Goal: Navigation & Orientation: Find specific page/section

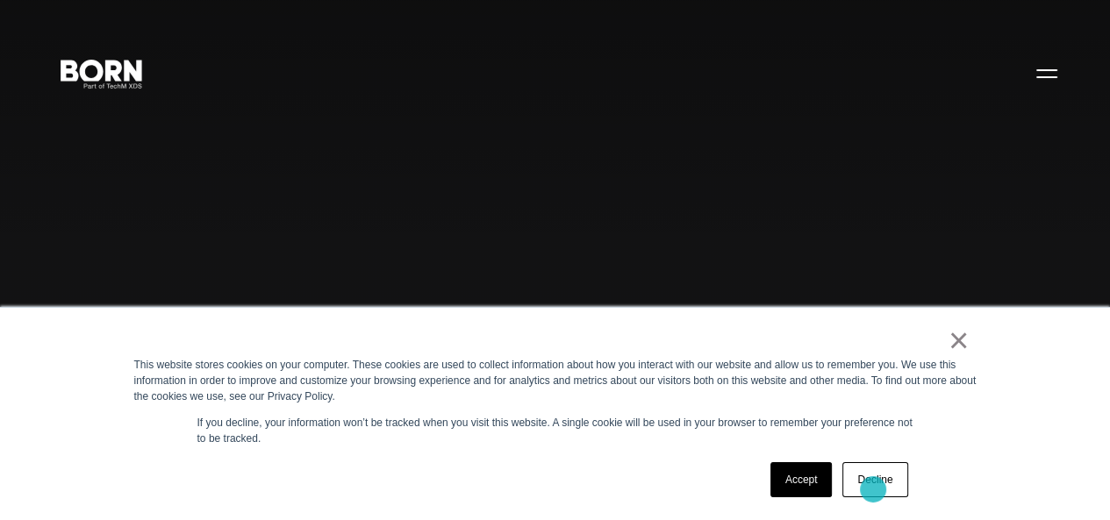
click at [873, 490] on link "Decline" at bounding box center [874, 479] width 65 height 35
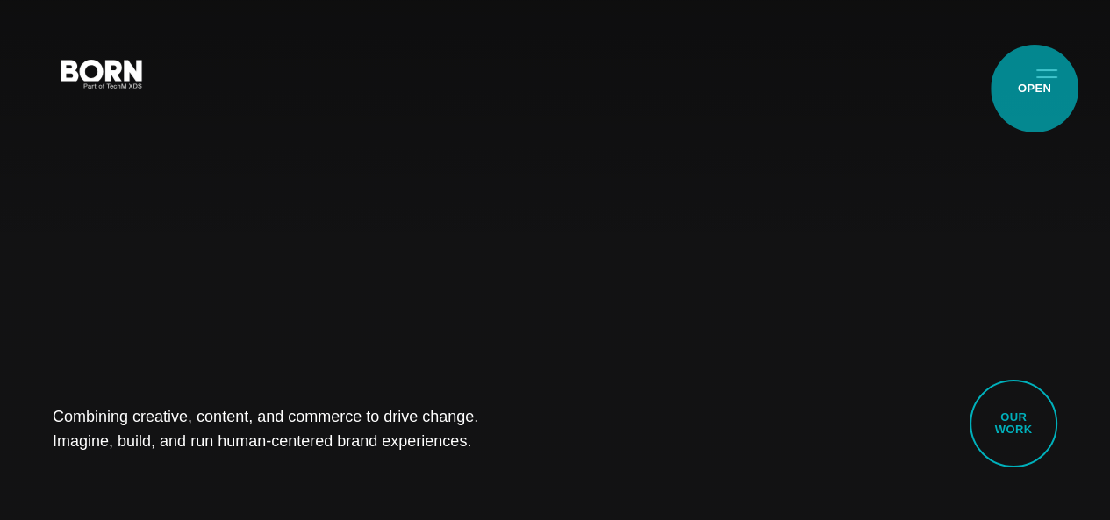
click at [1034, 89] on button "Primary Menu" at bounding box center [1047, 72] width 42 height 37
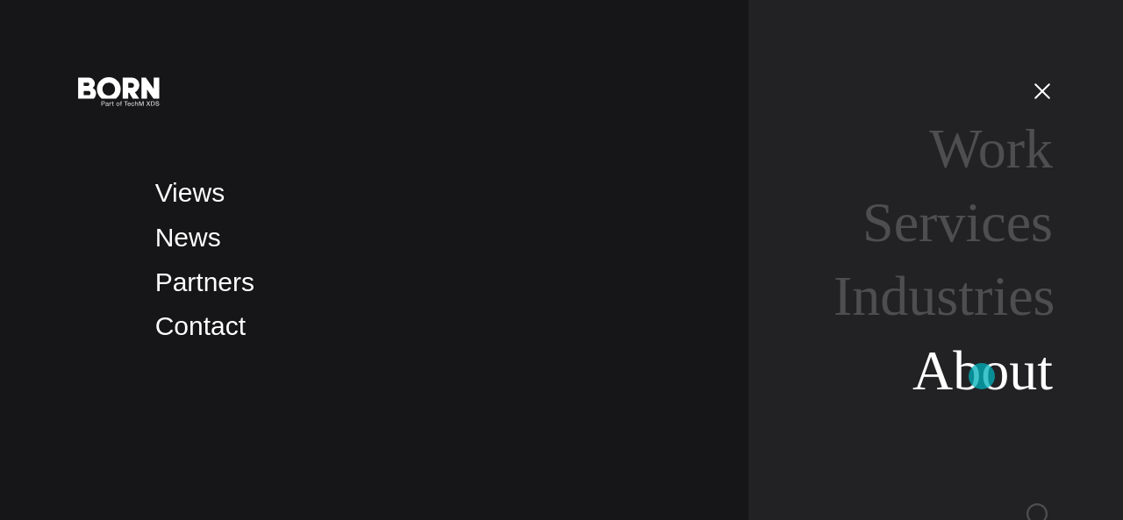
click at [982, 376] on link "About" at bounding box center [982, 371] width 140 height 62
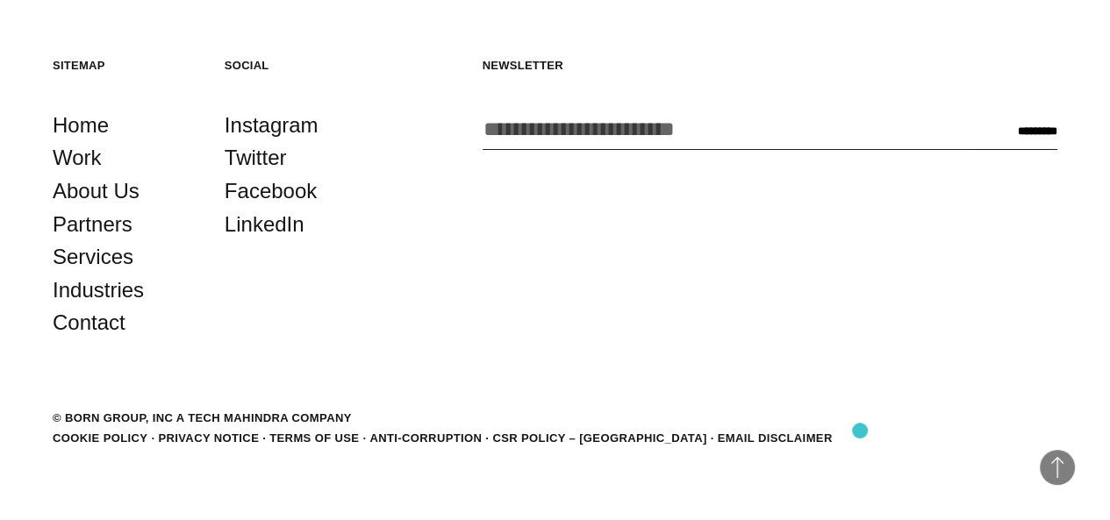
scroll to position [5506, 0]
click at [135, 208] on link "About Us" at bounding box center [96, 191] width 87 height 33
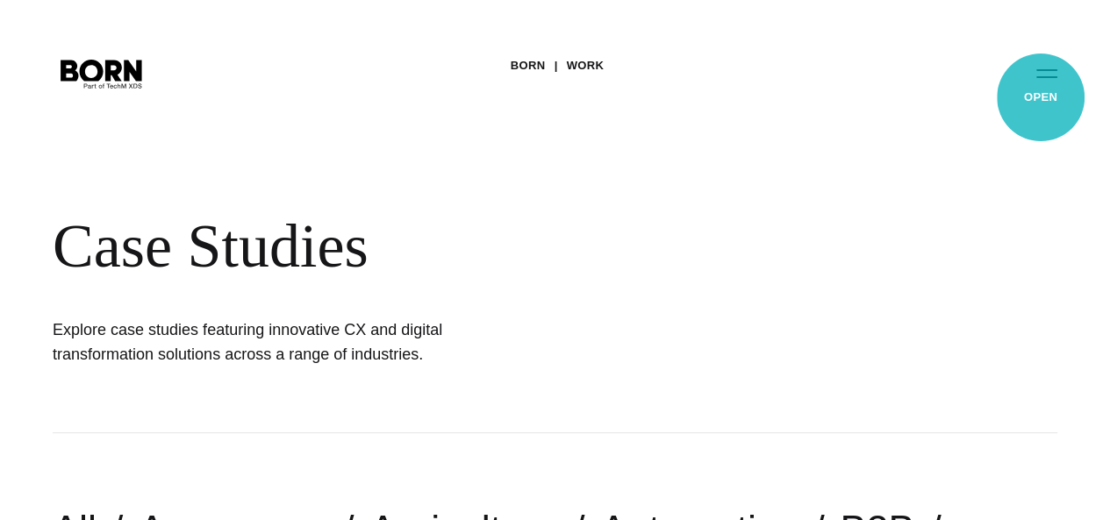
click at [1040, 91] on button "Primary Menu" at bounding box center [1047, 72] width 42 height 37
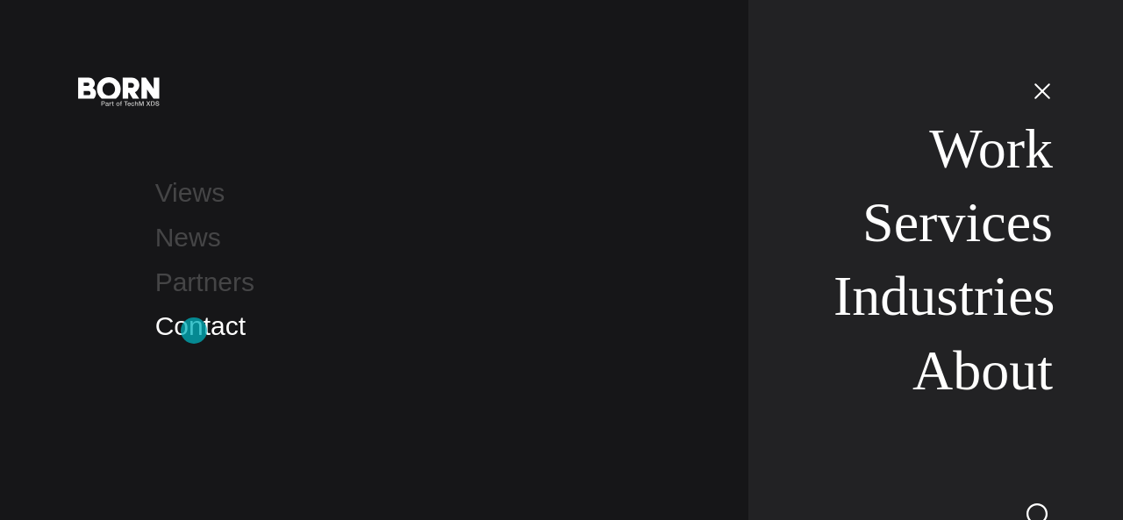
click at [194, 331] on link "Contact" at bounding box center [200, 325] width 90 height 29
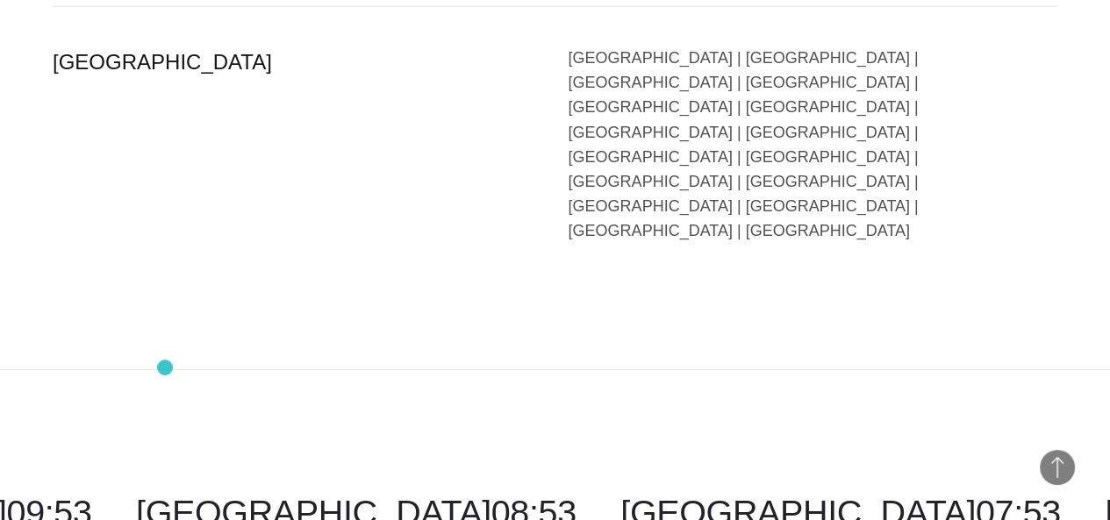
scroll to position [4238, 0]
